Goal: Transaction & Acquisition: Purchase product/service

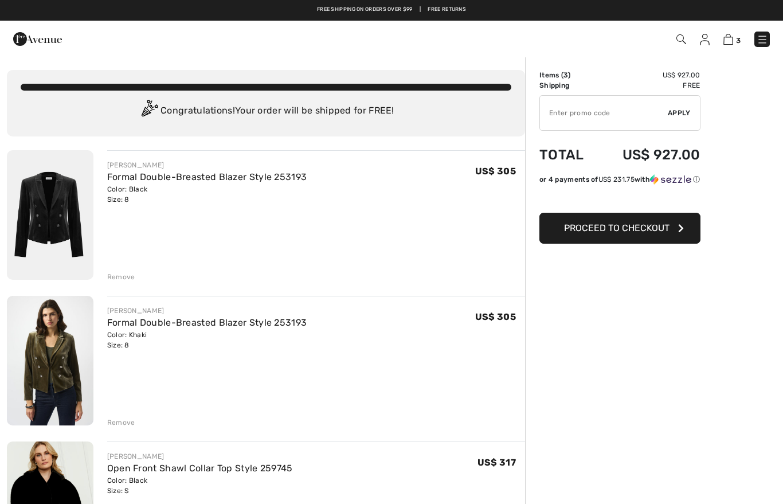
click at [119, 284] on div "[PERSON_NAME] Formal Double-Breasted Blazer Style 253193 Color: Black Size: 8 F…" at bounding box center [266, 482] width 518 height 665
click at [120, 422] on div "Remove" at bounding box center [121, 422] width 28 height 10
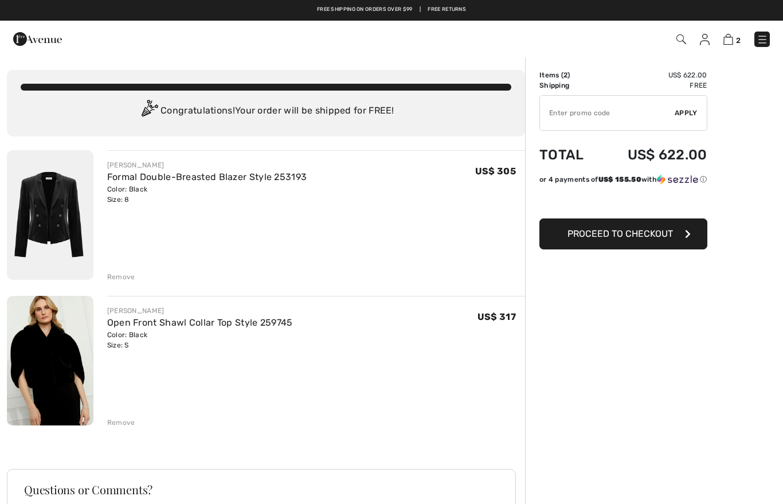
click at [125, 275] on div "Remove" at bounding box center [121, 277] width 28 height 10
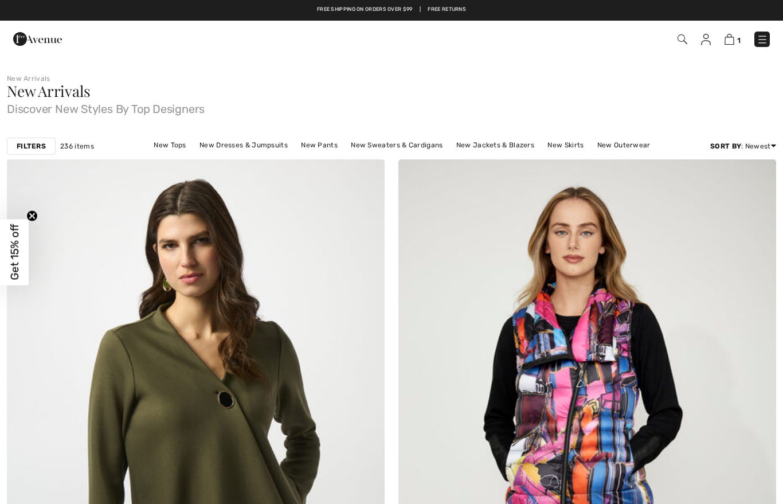
checkbox input "true"
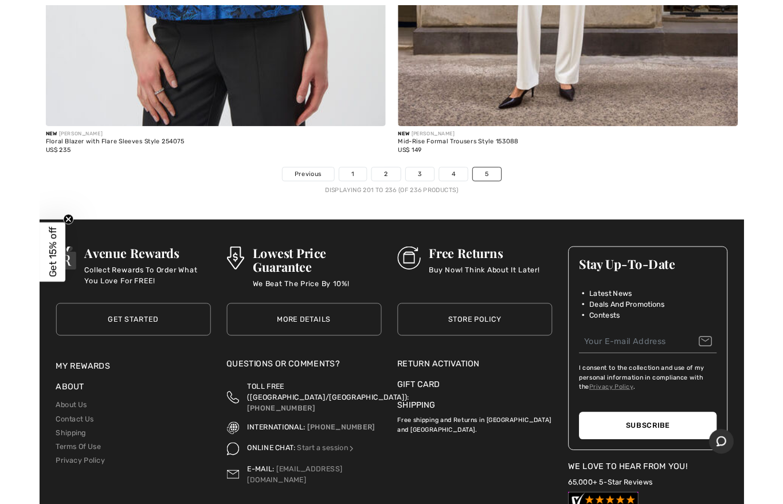
scroll to position [11254, 0]
